Goal: Find specific page/section: Find specific page/section

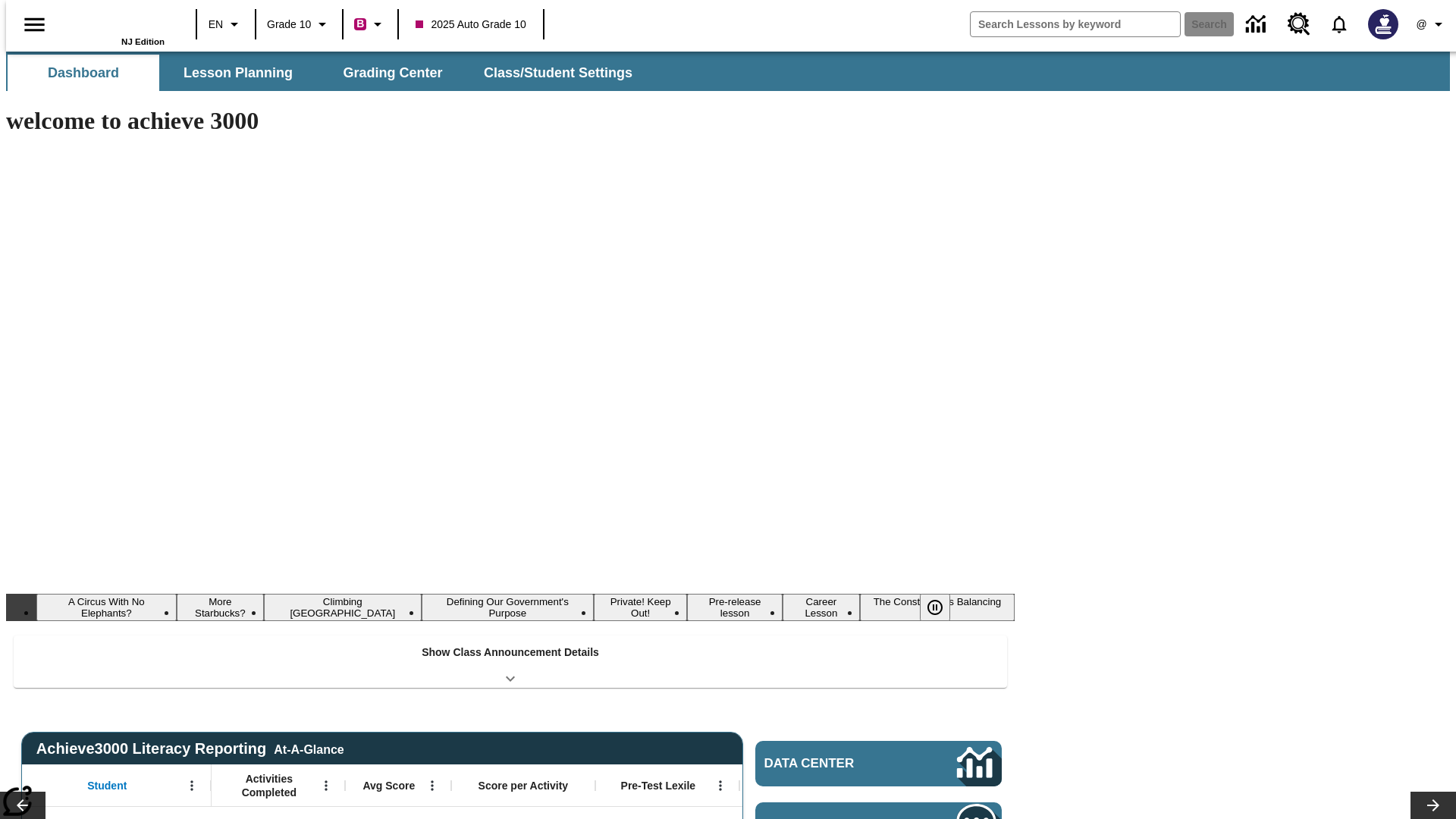
type input "-1"
click at [387, 73] on span "Grading Center" at bounding box center [392, 73] width 110 height 17
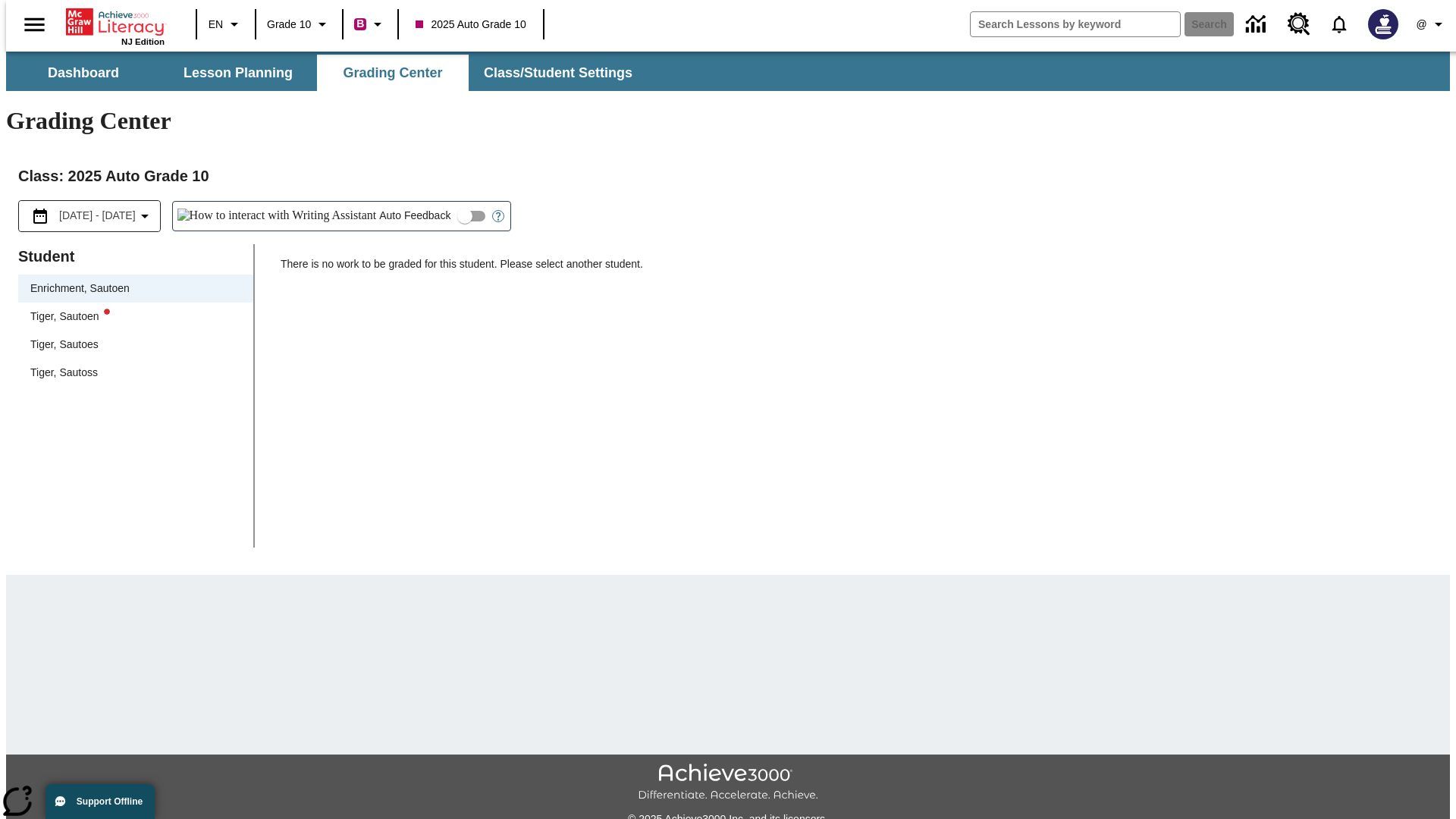
click at [131, 309] on div "Tiger, Sautoen" at bounding box center [136, 317] width 211 height 16
click at [422, 202] on input "Auto Feedback" at bounding box center [465, 216] width 86 height 29
checkbox input "true"
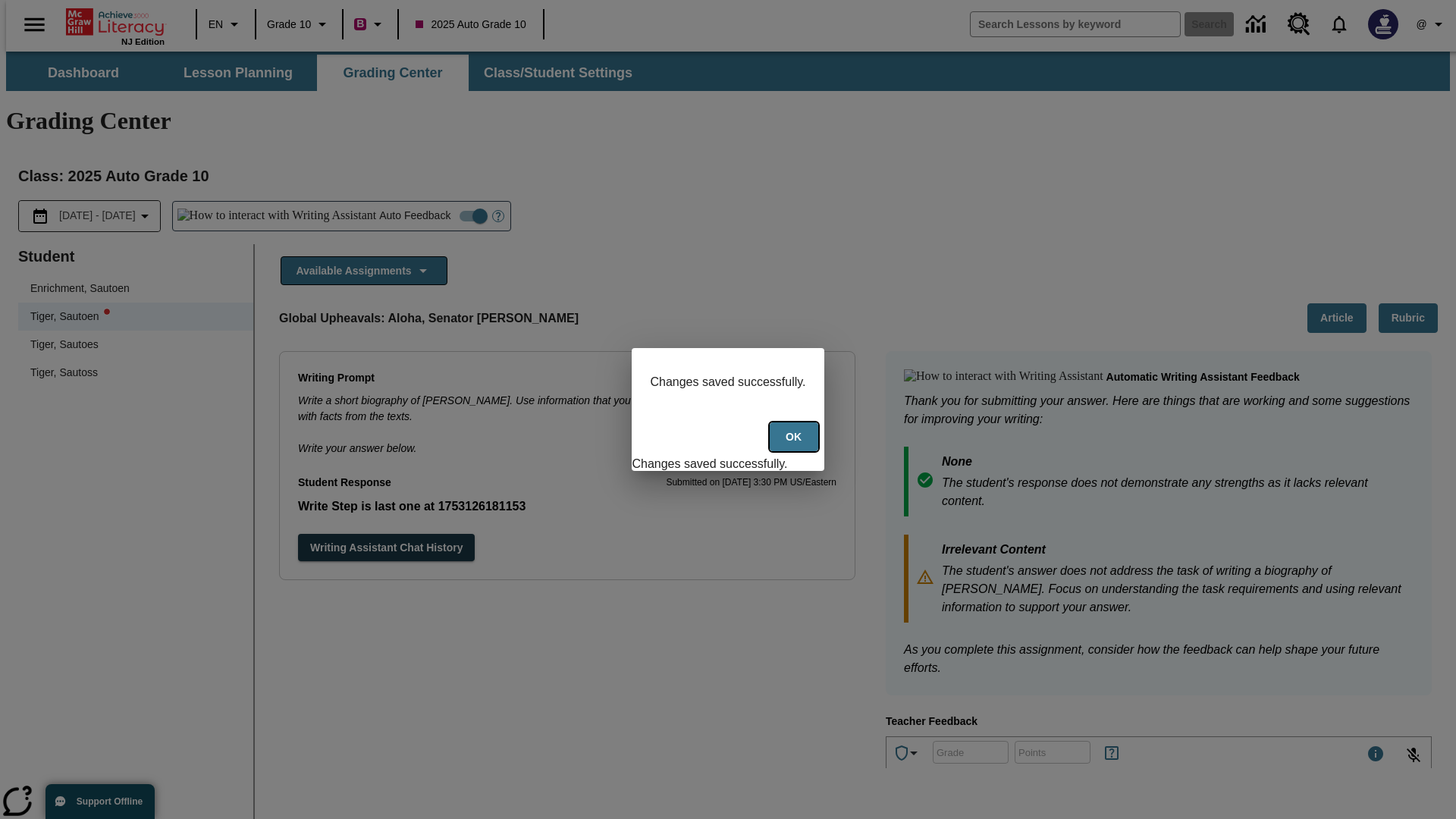
click at [795, 446] on button "Ok" at bounding box center [794, 437] width 49 height 30
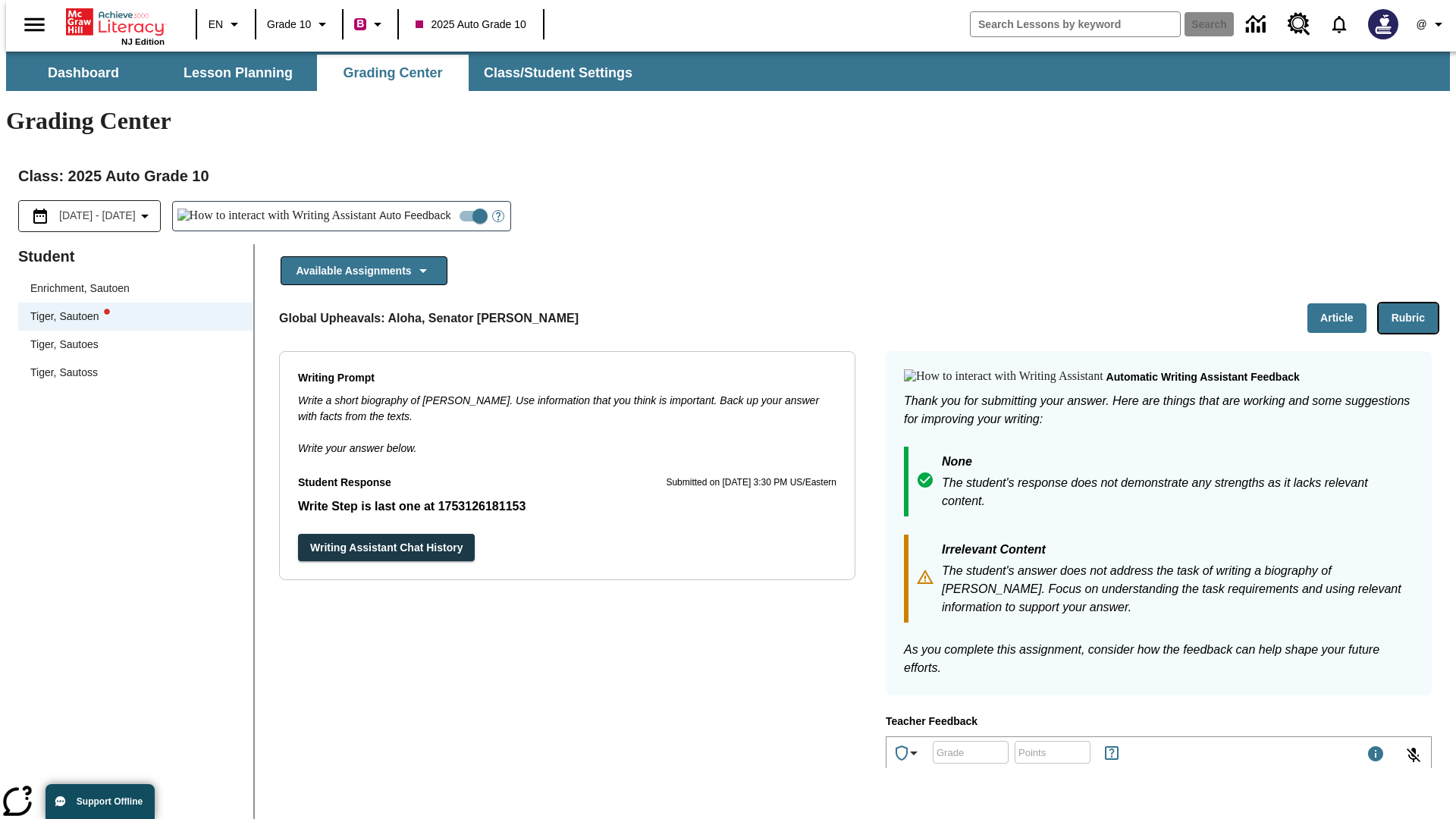
click at [1414, 304] on button "Rubric" at bounding box center [1408, 318] width 59 height 30
click at [1343, 304] on button "Article" at bounding box center [1337, 318] width 59 height 30
click at [225, 24] on icon "Language: EN, Select a language" at bounding box center [234, 24] width 18 height 18
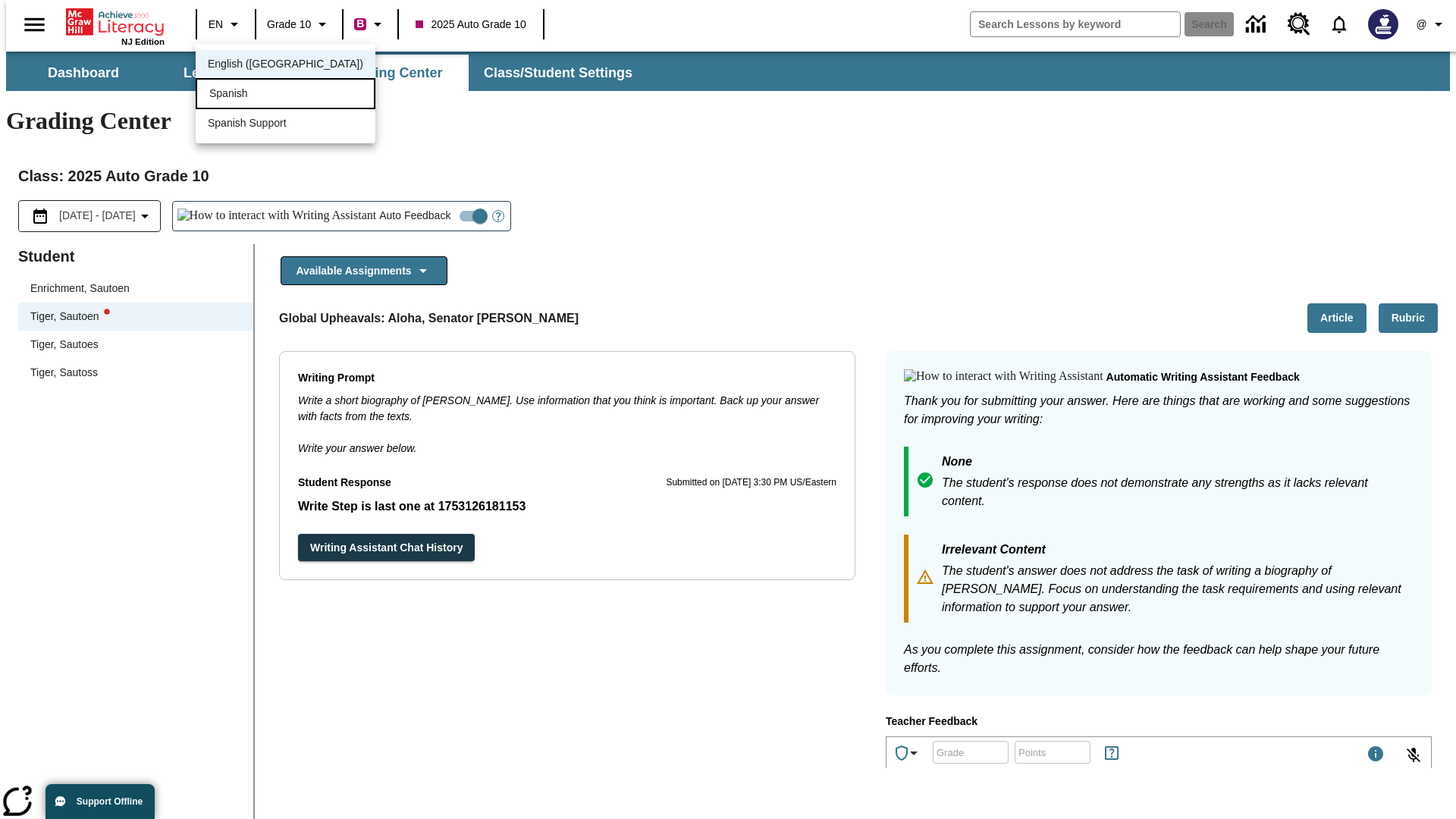
click at [253, 95] on div "Spanish" at bounding box center [285, 93] width 180 height 31
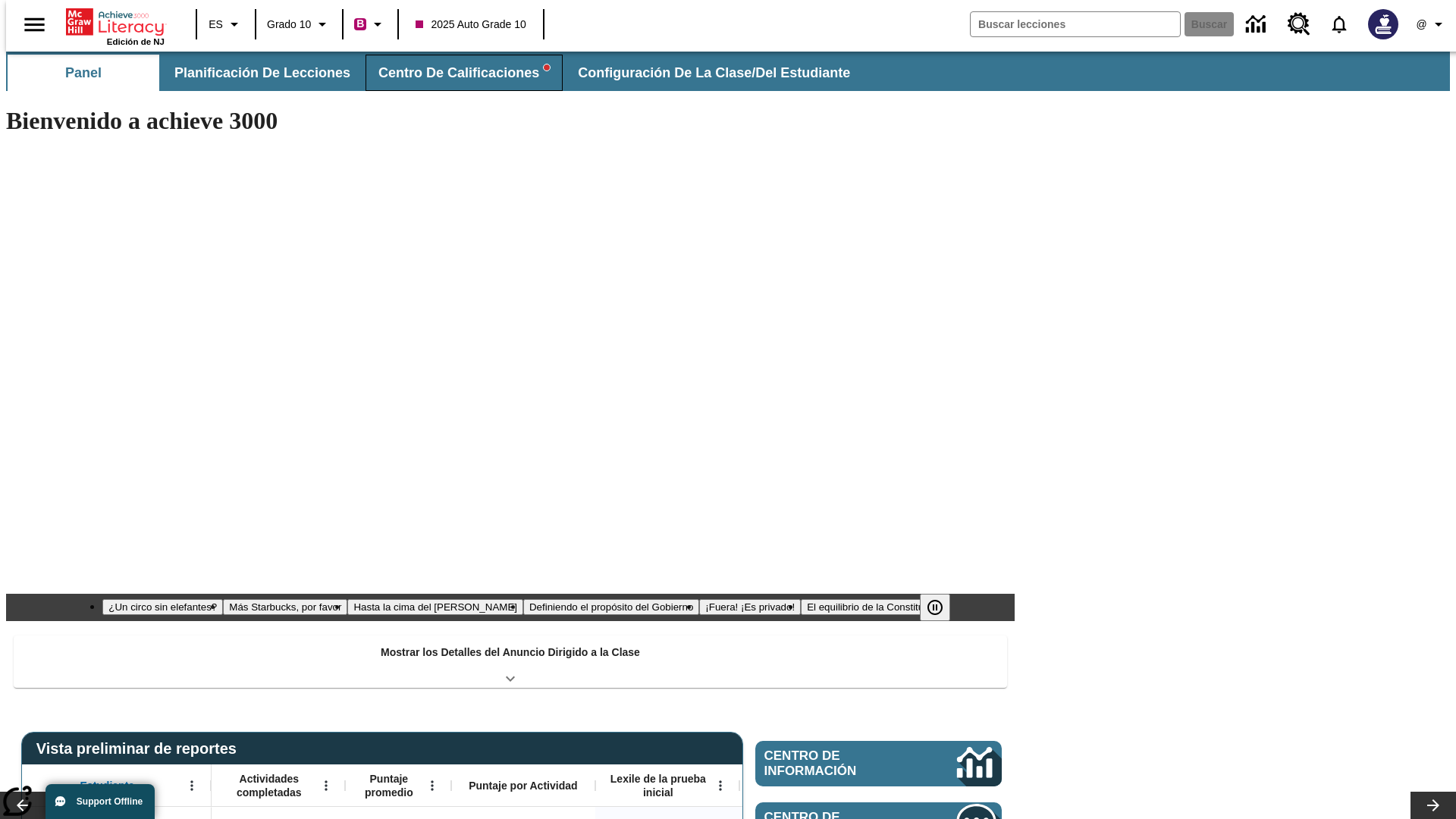
click at [451, 73] on span "Centro de calificaciones" at bounding box center [464, 73] width 171 height 17
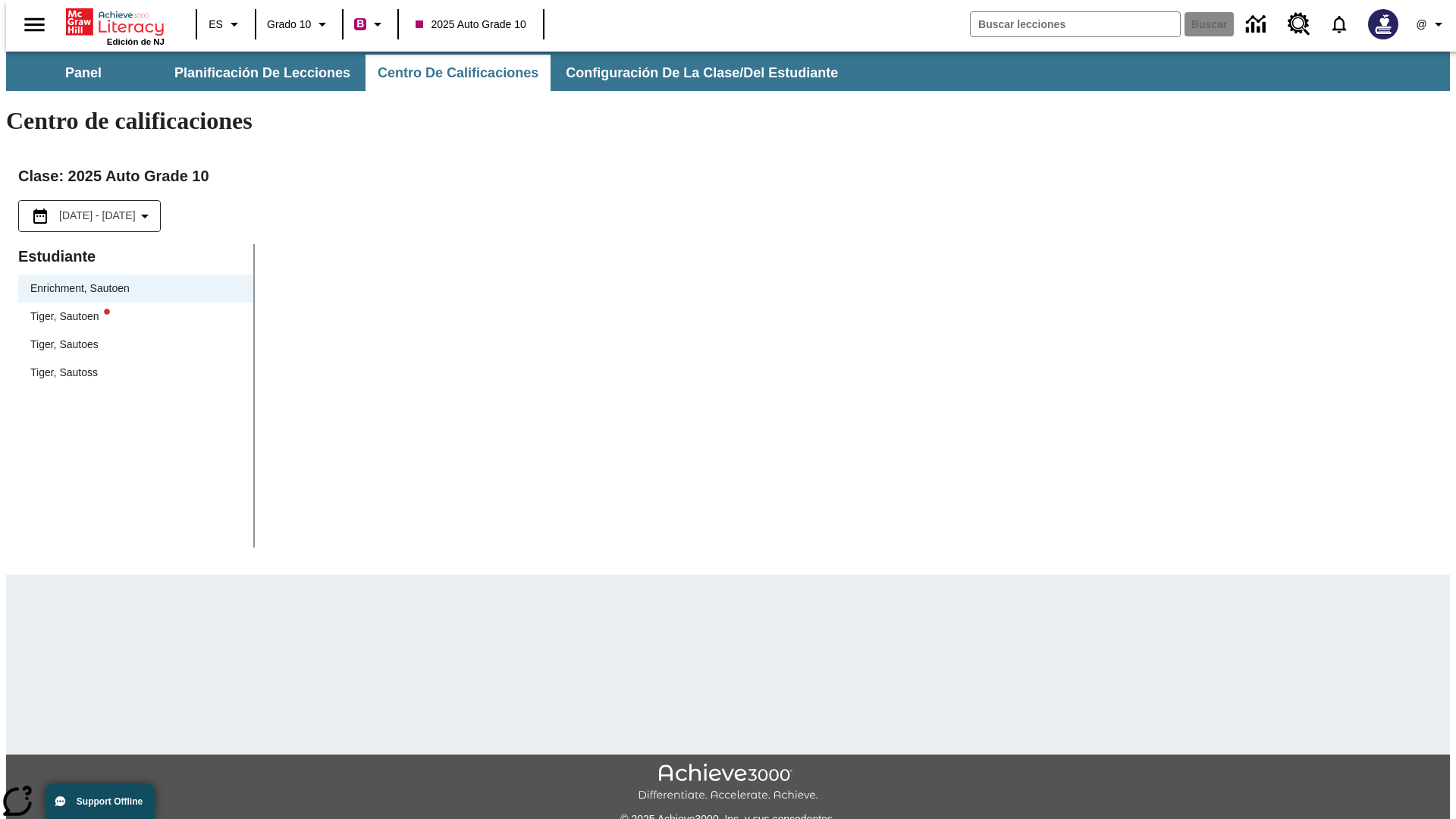
click at [131, 309] on div "Tiger, Sautoen" at bounding box center [136, 317] width 211 height 16
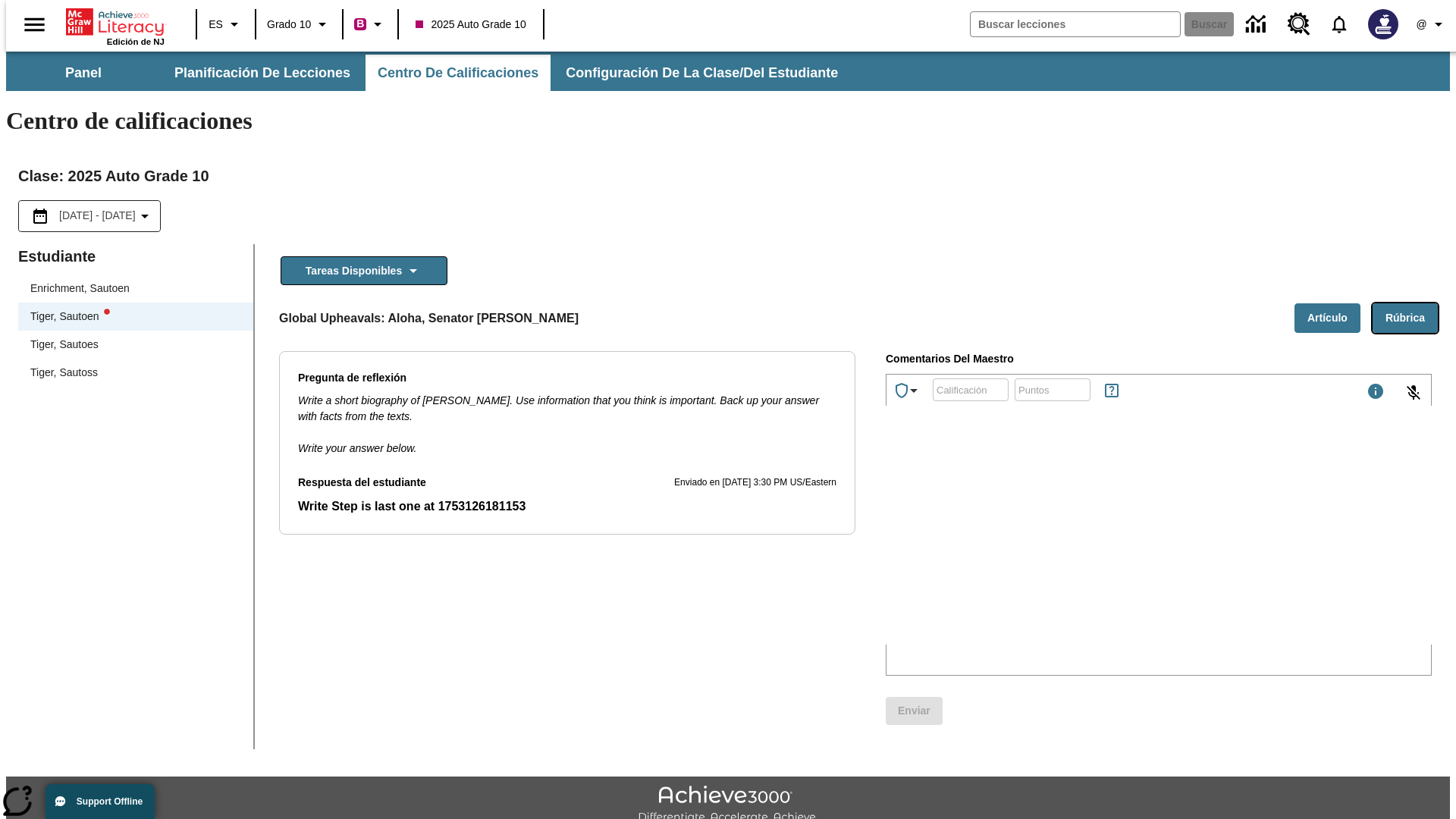
click at [1411, 304] on button "Rúbrica" at bounding box center [1405, 318] width 65 height 30
click at [1333, 304] on button "Artículo" at bounding box center [1327, 318] width 66 height 30
